Goal: Information Seeking & Learning: Understand process/instructions

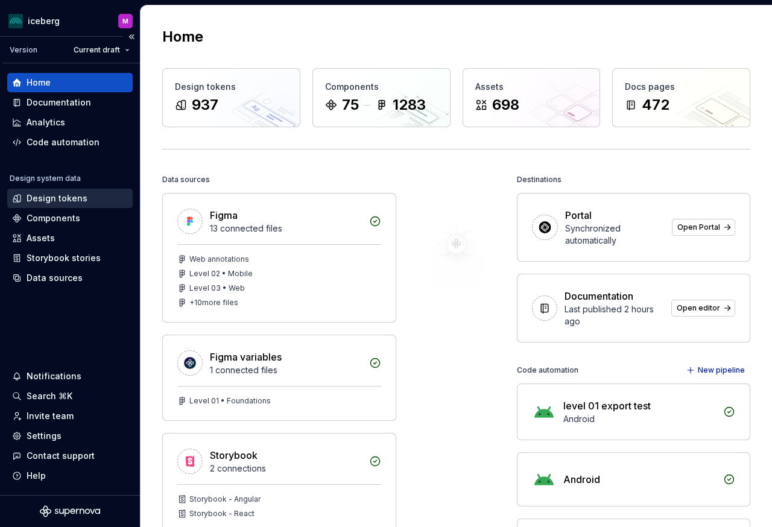
click at [58, 203] on div "Design tokens" at bounding box center [57, 198] width 61 height 12
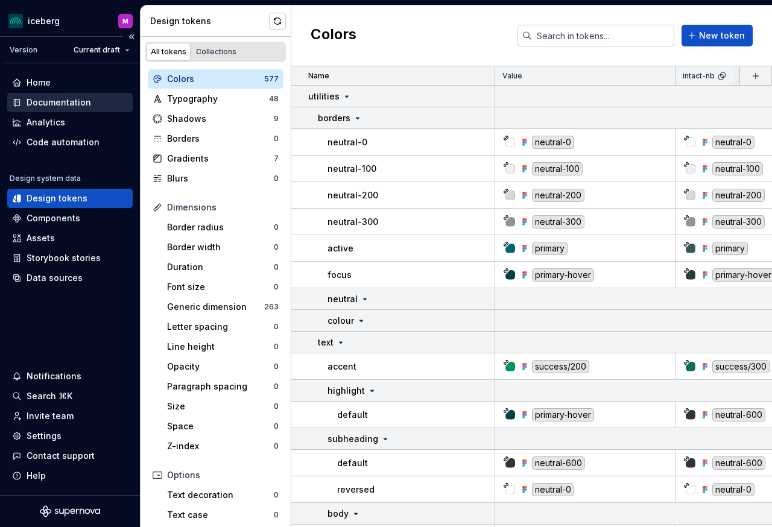
click at [71, 105] on div "Documentation" at bounding box center [59, 103] width 65 height 12
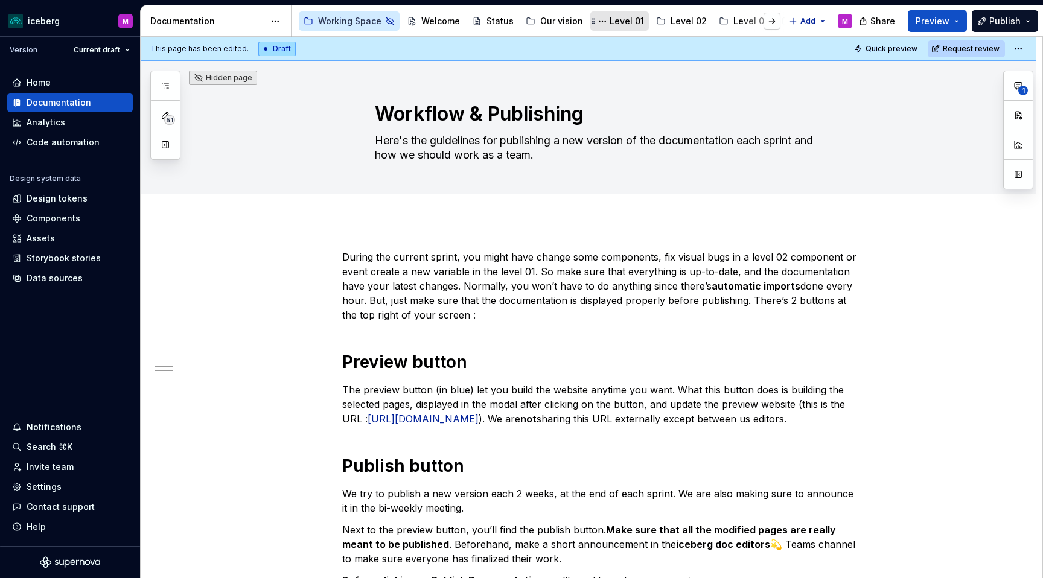
click at [545, 25] on div "Level 01" at bounding box center [626, 21] width 34 height 12
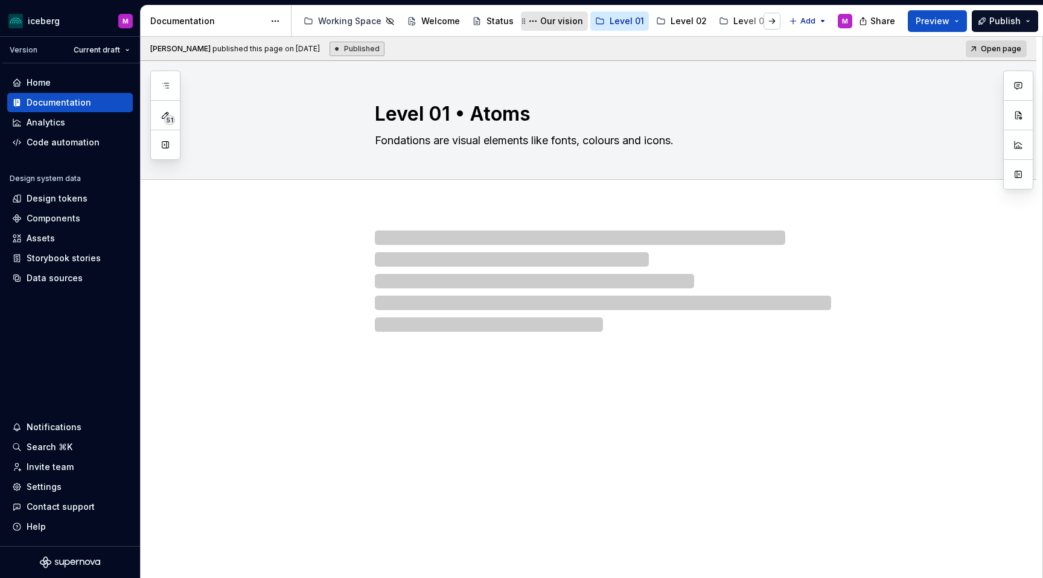
click at [545, 24] on div "Our vision" at bounding box center [561, 21] width 43 height 12
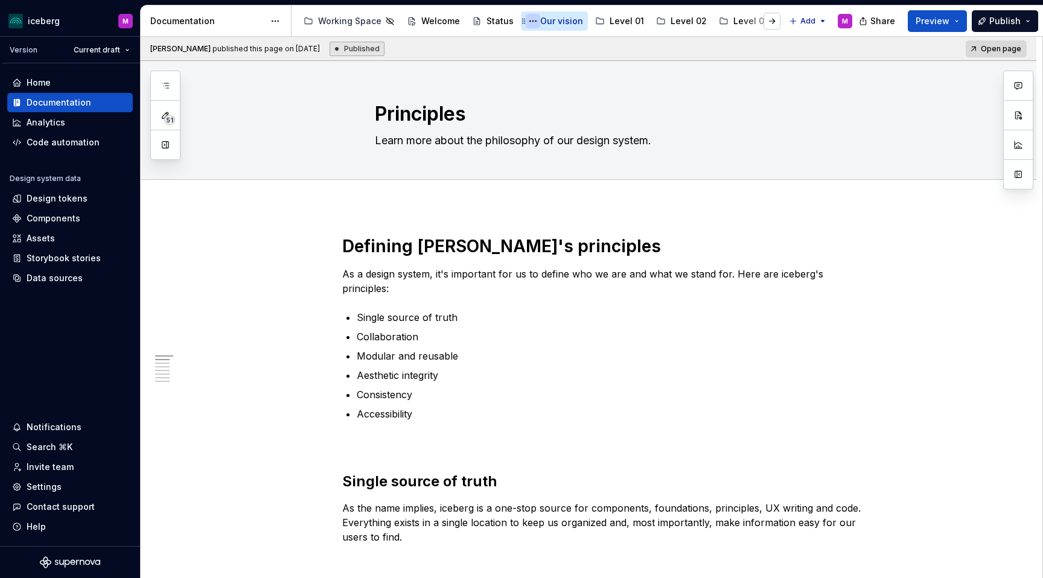
click at [527, 22] on button "Page tree" at bounding box center [533, 21] width 14 height 14
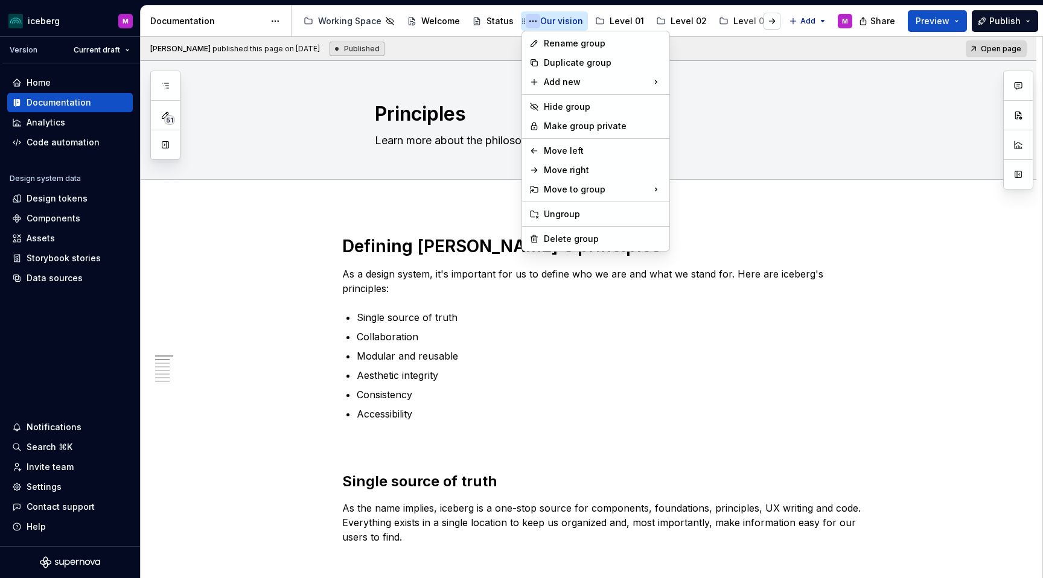
click at [527, 22] on html "iceberg M Version Current draft Home Documentation Analytics Code automation De…" at bounding box center [521, 289] width 1043 height 578
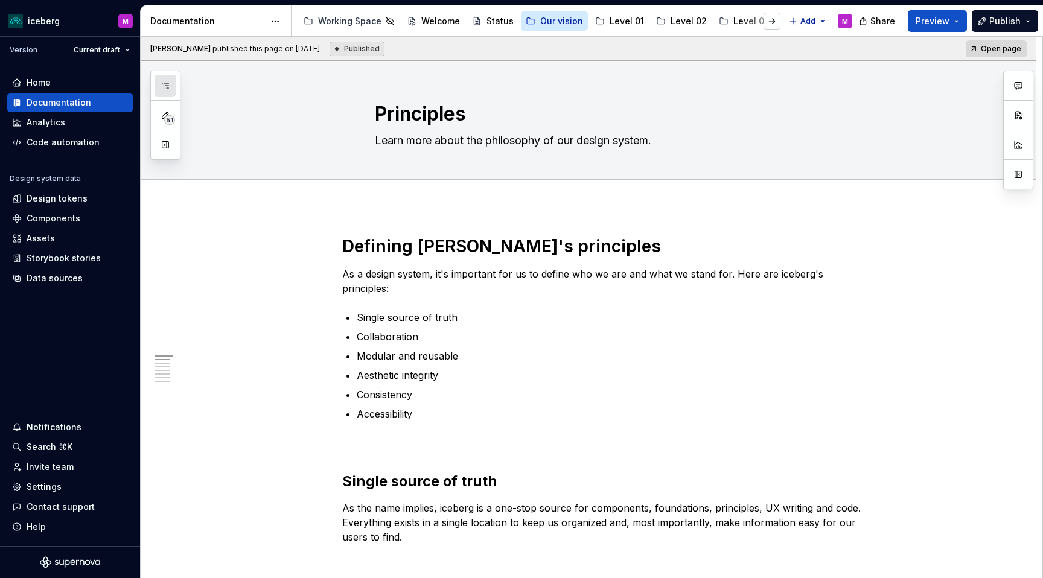
click at [169, 83] on icon "button" at bounding box center [165, 86] width 10 height 10
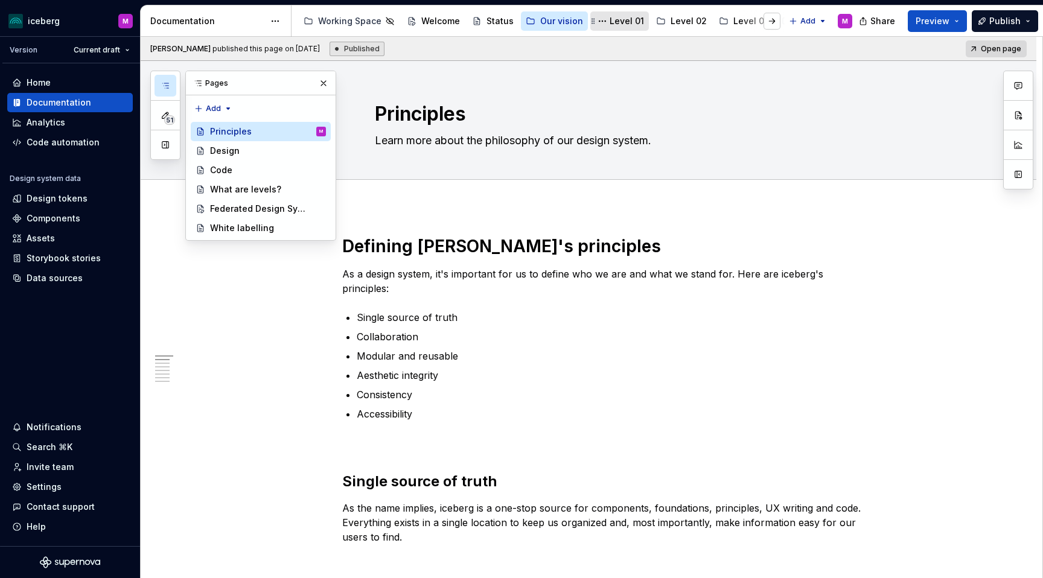
click at [545, 21] on div "Level 01" at bounding box center [626, 21] width 34 height 12
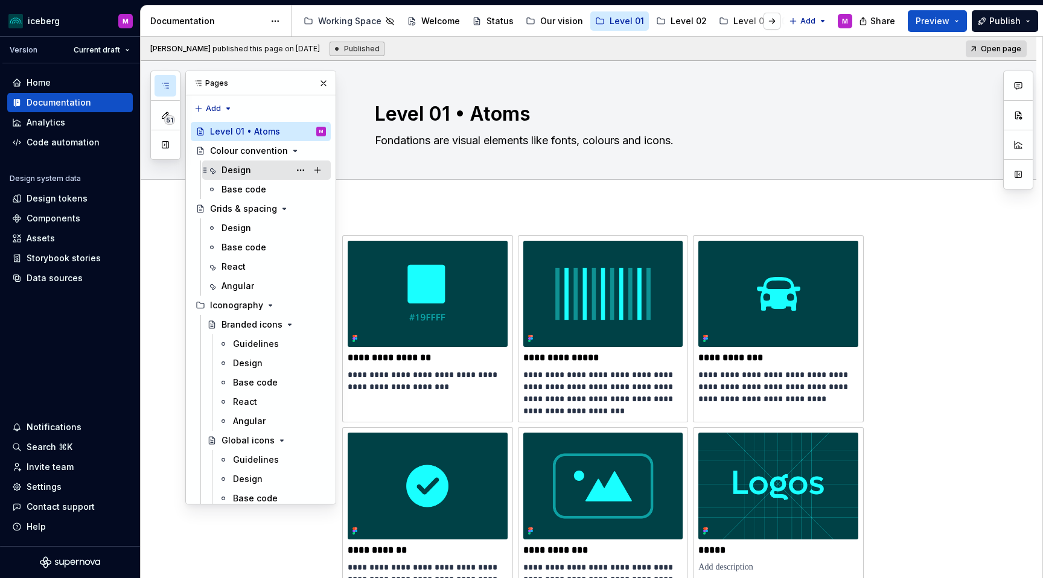
click at [253, 171] on div "Design" at bounding box center [273, 170] width 104 height 17
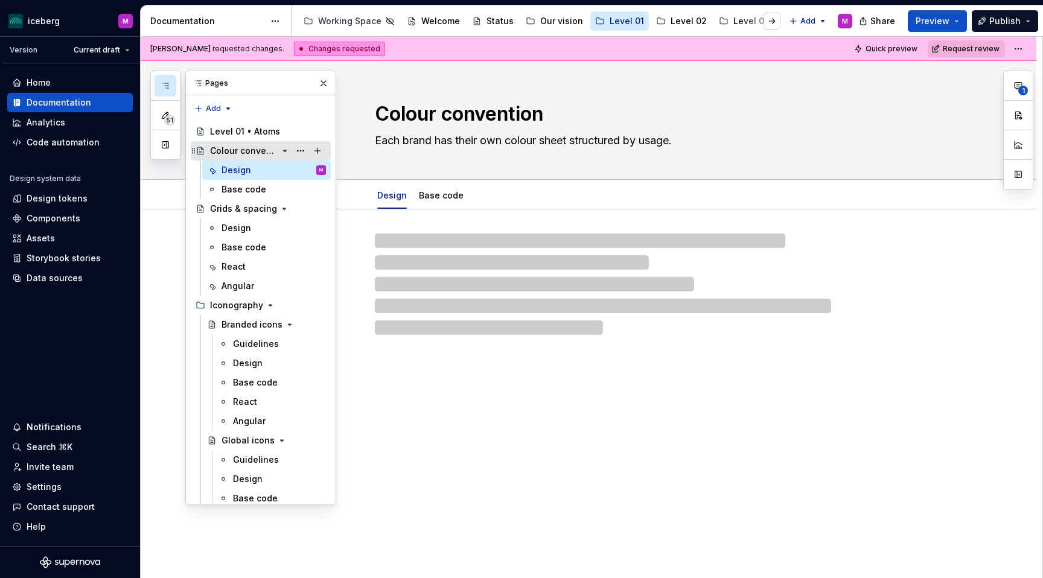
click at [265, 153] on div "Colour convention" at bounding box center [244, 151] width 68 height 12
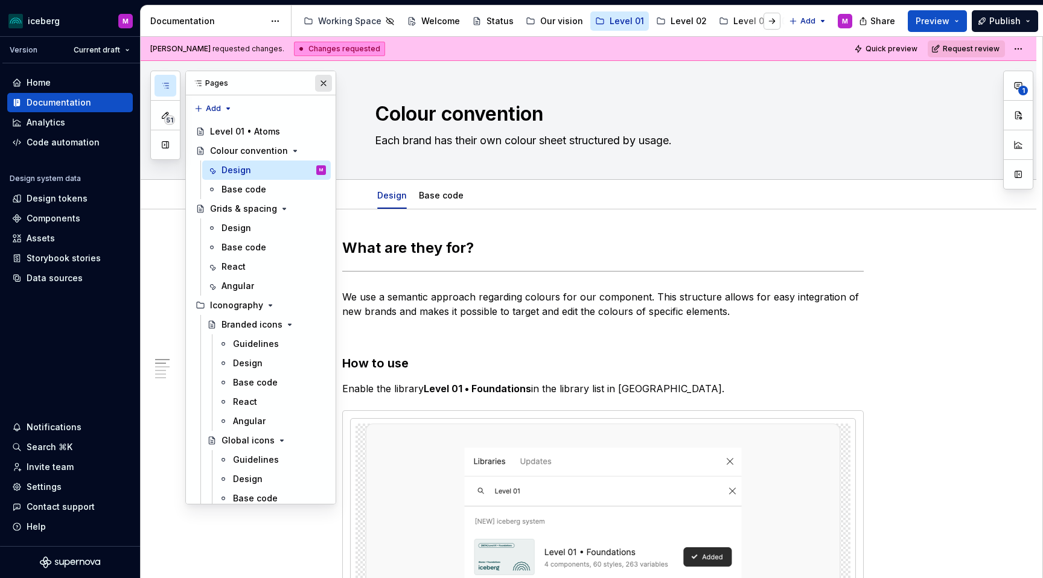
click at [329, 84] on button "button" at bounding box center [323, 83] width 17 height 17
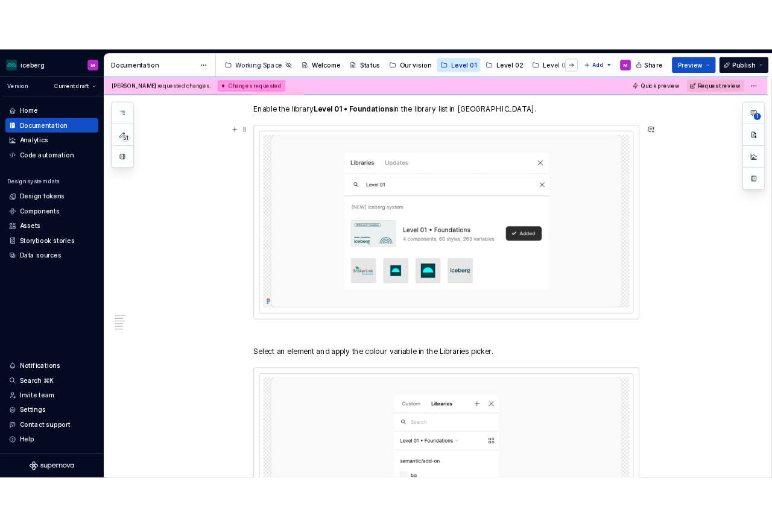
scroll to position [830, 0]
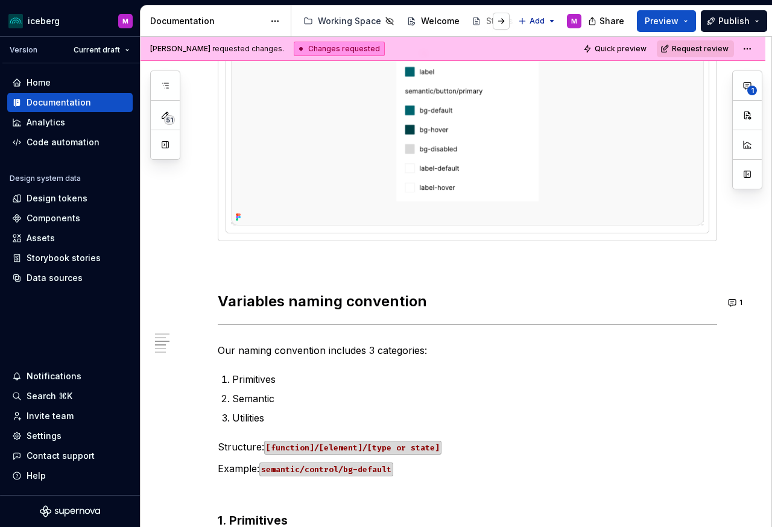
type textarea "*"
